Goal: Transaction & Acquisition: Subscribe to service/newsletter

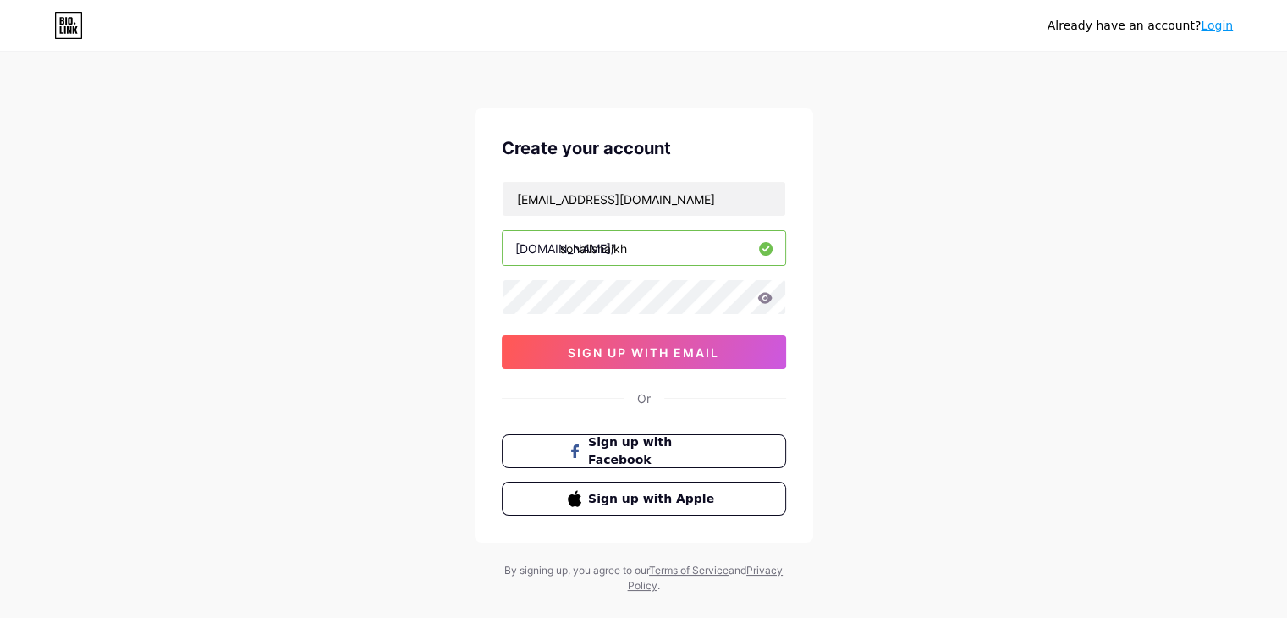
drag, startPoint x: 664, startPoint y: 208, endPoint x: 504, endPoint y: 228, distance: 161.1
click at [504, 228] on div "sohailshaikh5745@gmail.com bio.link/ sohailshaikh sign up with email" at bounding box center [644, 275] width 284 height 188
type input "m"
click at [557, 205] on input "m" at bounding box center [644, 199] width 283 height 34
drag, startPoint x: 433, startPoint y: 243, endPoint x: 507, endPoint y: 214, distance: 79.0
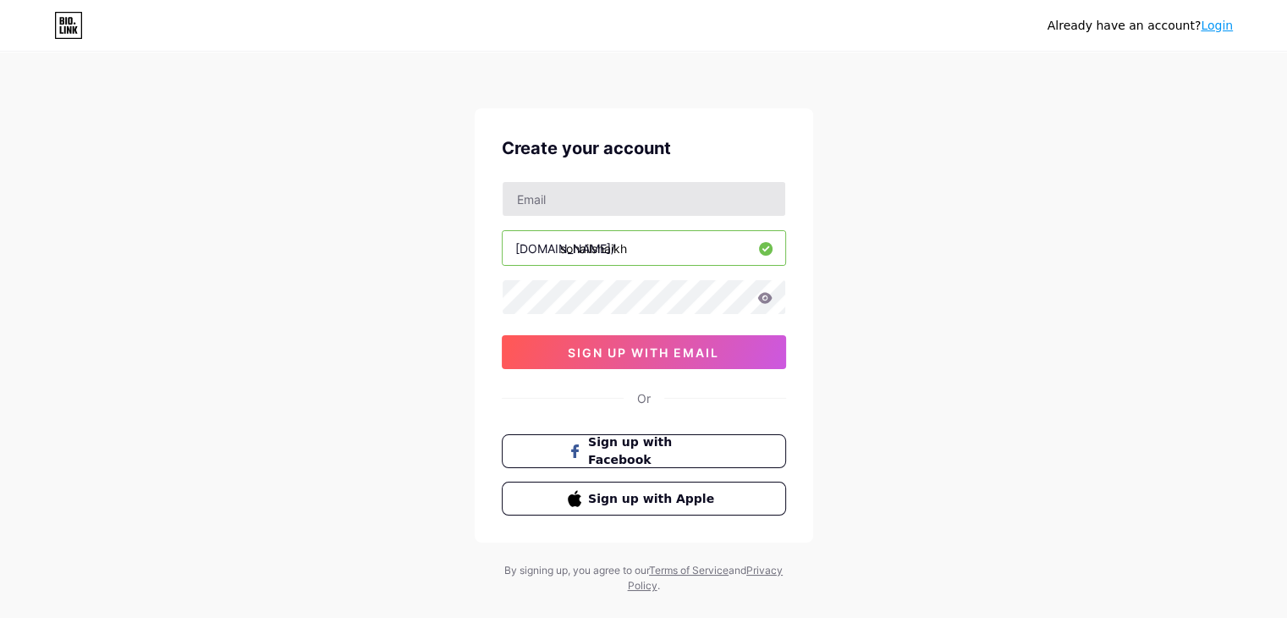
click at [437, 239] on div "Already have an account? Login Create your account bio.link/ sohailshaikh sign …" at bounding box center [643, 323] width 1287 height 647
click at [517, 202] on input "text" at bounding box center [644, 199] width 283 height 34
click at [542, 195] on input "text" at bounding box center [644, 199] width 283 height 34
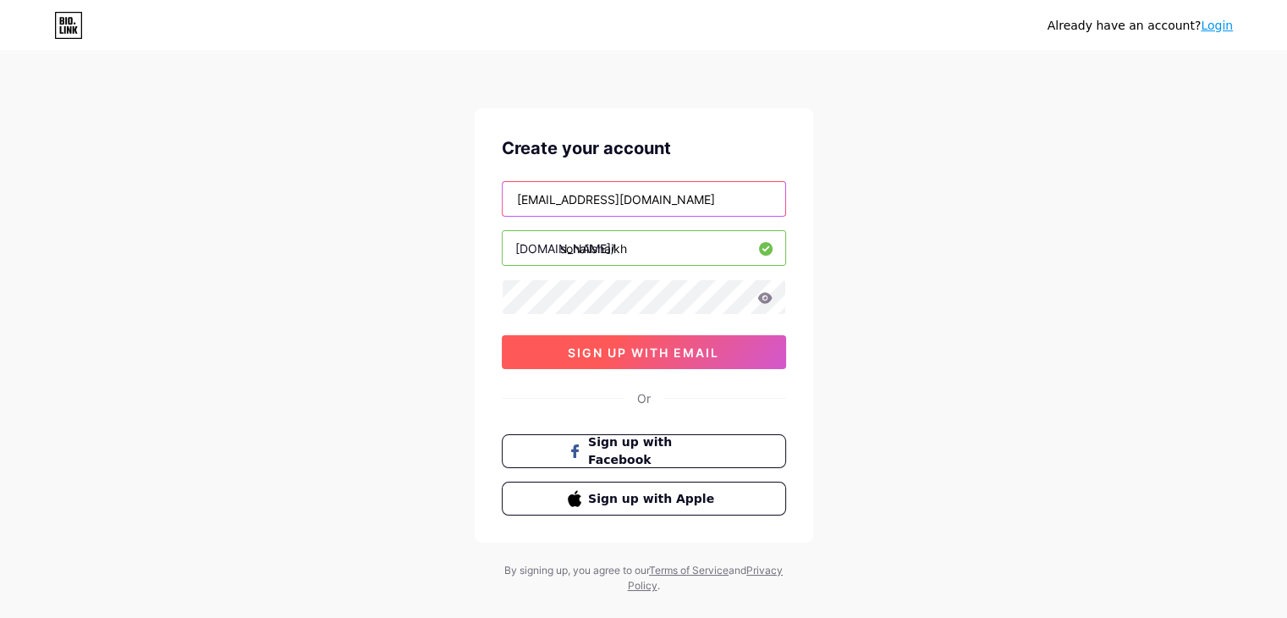
type input "designwithsohail1@gmail.com"
click at [664, 360] on button "sign up with email" at bounding box center [644, 352] width 284 height 34
click at [685, 362] on button "sign up with email" at bounding box center [644, 352] width 284 height 34
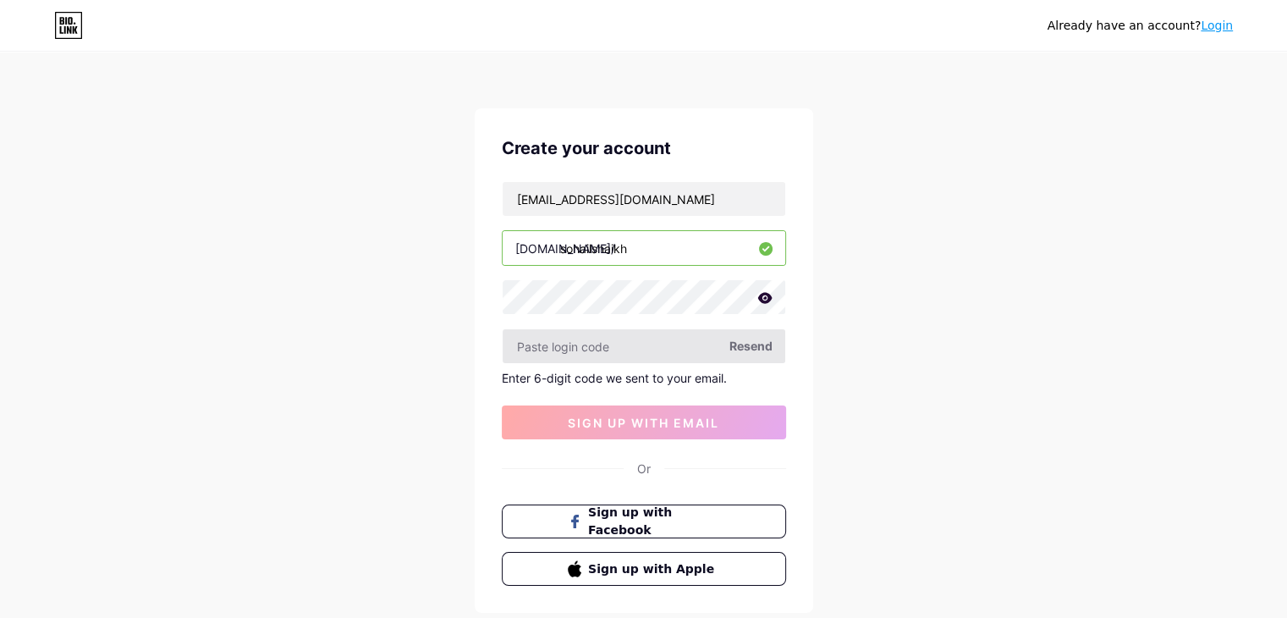
click at [692, 350] on input "text" at bounding box center [644, 346] width 283 height 34
click at [763, 300] on icon at bounding box center [764, 297] width 14 height 11
click at [763, 300] on icon at bounding box center [764, 298] width 17 height 17
click at [637, 344] on input "text" at bounding box center [644, 346] width 283 height 34
click at [776, 345] on input "text" at bounding box center [644, 346] width 283 height 34
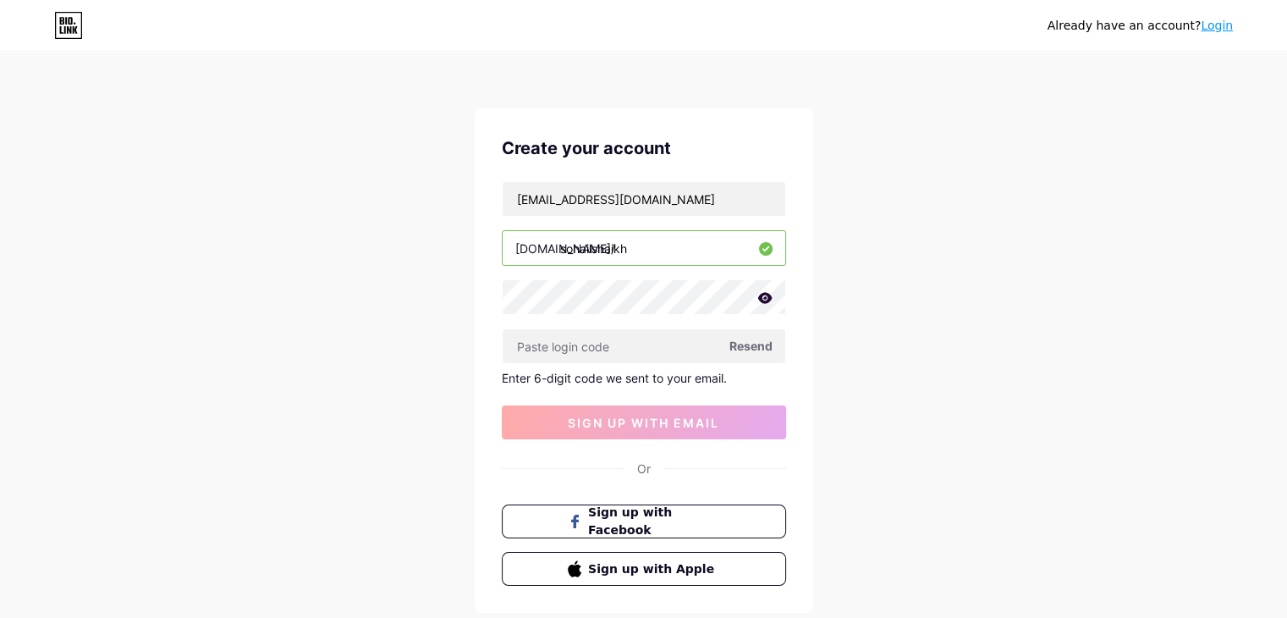
click at [765, 292] on icon at bounding box center [764, 297] width 14 height 11
click at [680, 416] on span "sign up with email" at bounding box center [643, 423] width 151 height 14
click at [719, 314] on div "designwithsohail1@gmail.com bio.link/ sohailshaikh Resend Enter 6-digit code we…" at bounding box center [644, 310] width 284 height 258
click at [762, 299] on icon at bounding box center [764, 299] width 14 height 12
click at [762, 302] on icon at bounding box center [764, 298] width 15 height 12
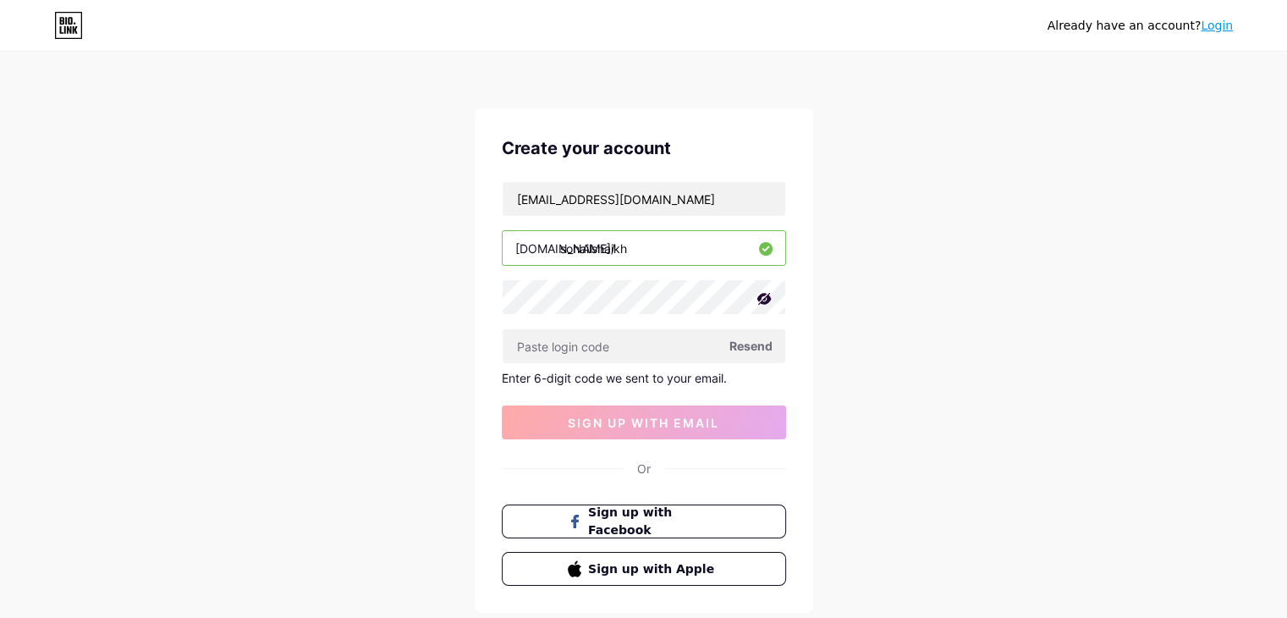
click at [762, 300] on icon at bounding box center [764, 298] width 17 height 17
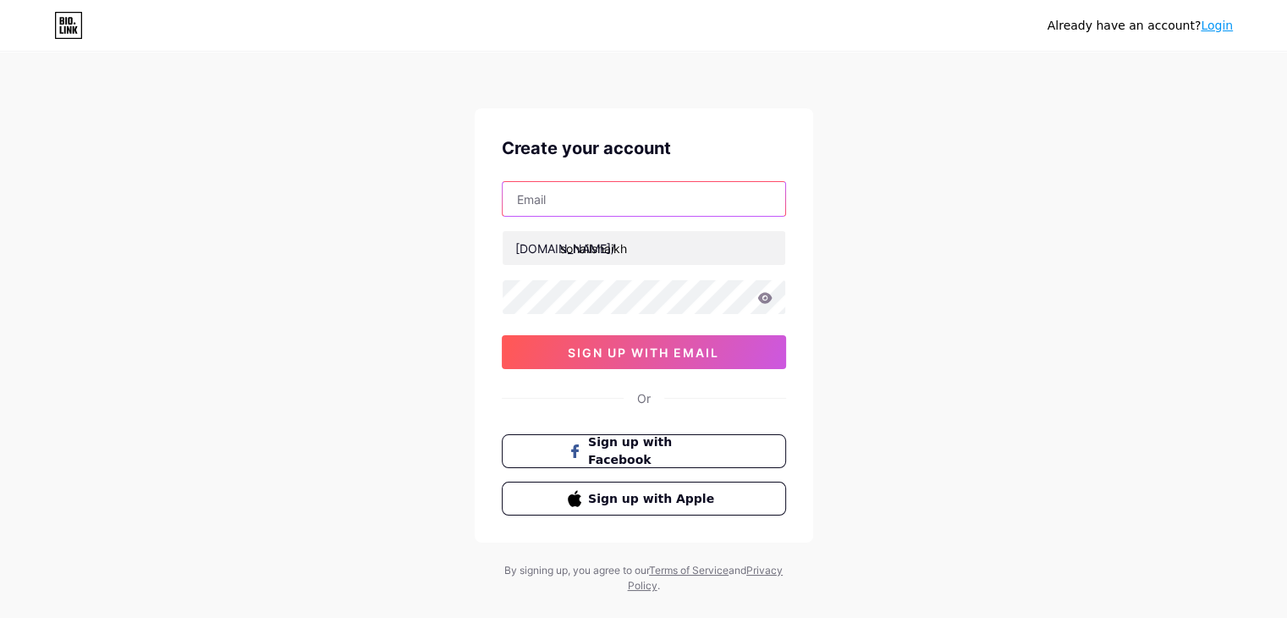
click at [600, 203] on input "text" at bounding box center [644, 199] width 283 height 34
type input "[EMAIL_ADDRESS][DOMAIN_NAME]"
click at [762, 294] on icon at bounding box center [764, 297] width 14 height 11
click at [762, 294] on icon at bounding box center [764, 299] width 14 height 12
click at [729, 381] on div "Create your account [EMAIL_ADDRESS][DOMAIN_NAME] [DOMAIN_NAME]/ [PERSON_NAME] s…" at bounding box center [644, 325] width 339 height 434
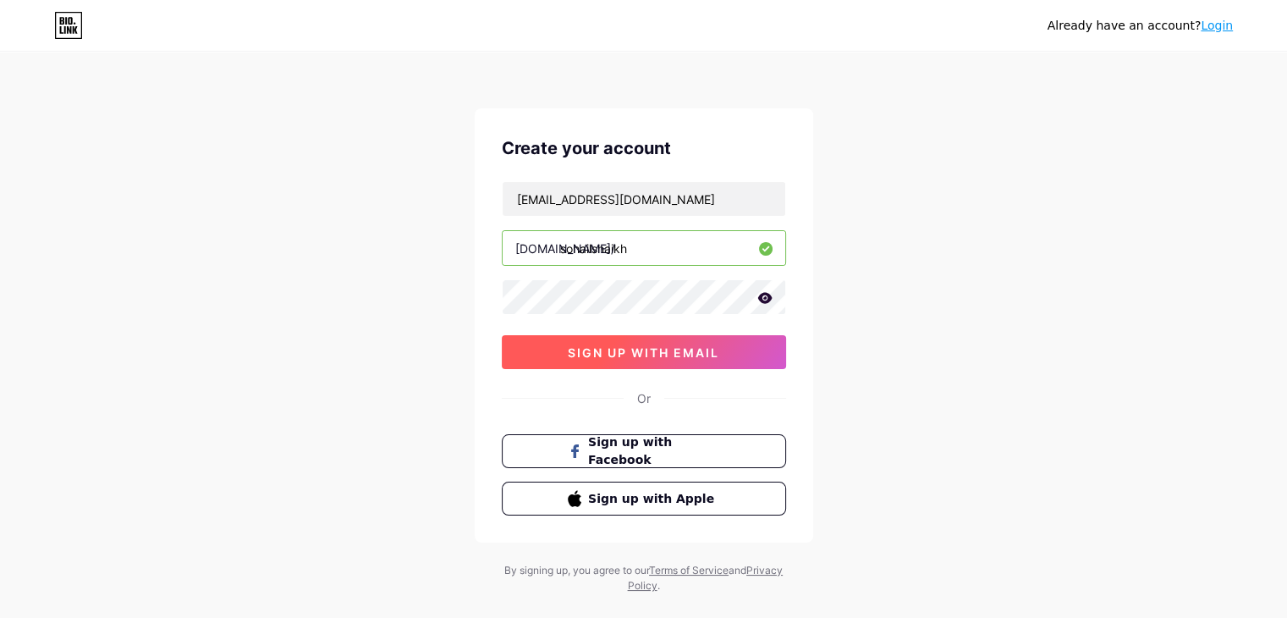
click at [719, 363] on button "sign up with email" at bounding box center [644, 352] width 284 height 34
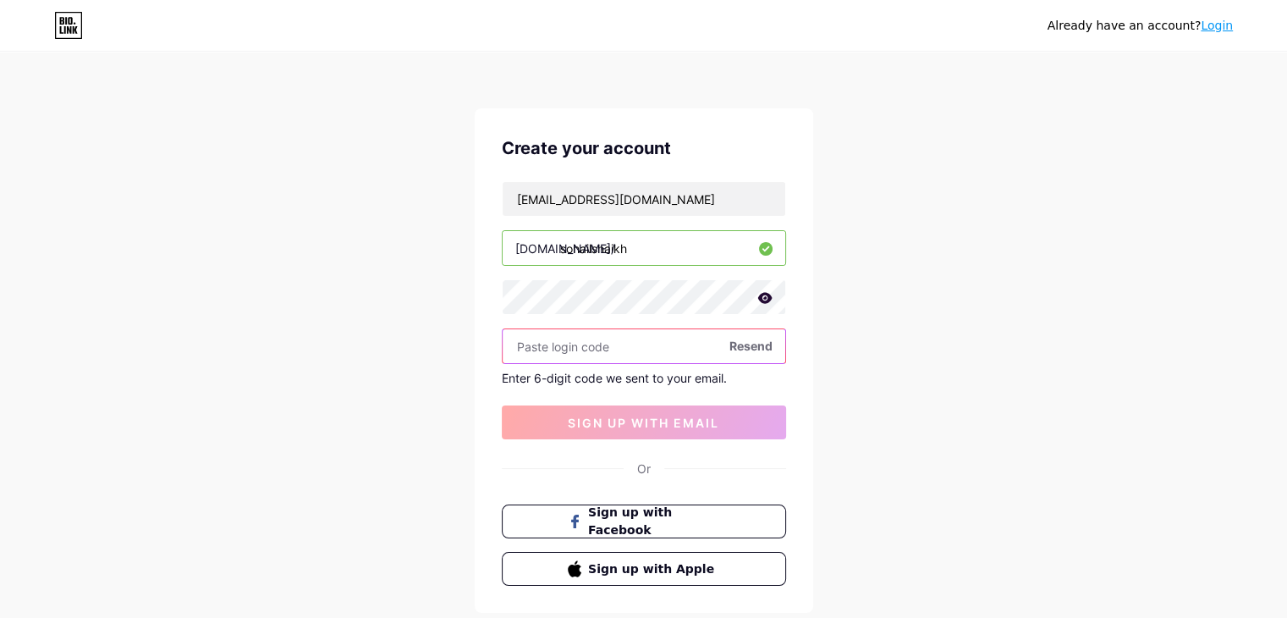
click at [597, 346] on input "text" at bounding box center [644, 346] width 283 height 34
click at [680, 519] on span "Sign up with Facebook" at bounding box center [653, 522] width 133 height 36
